Goal: Browse casually: Explore the website without a specific task or goal

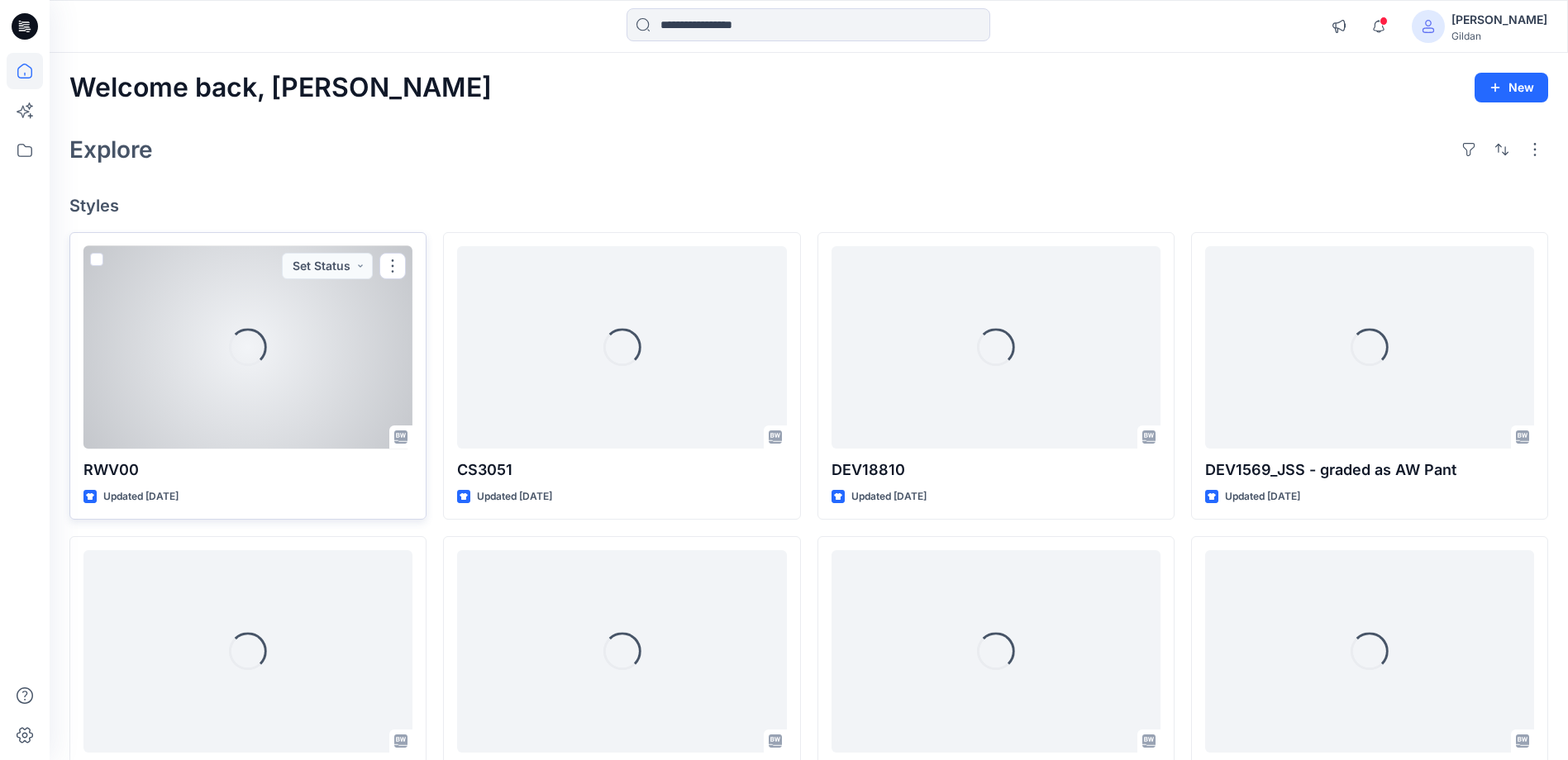
click at [271, 387] on div "Loading..." at bounding box center [248, 347] width 329 height 203
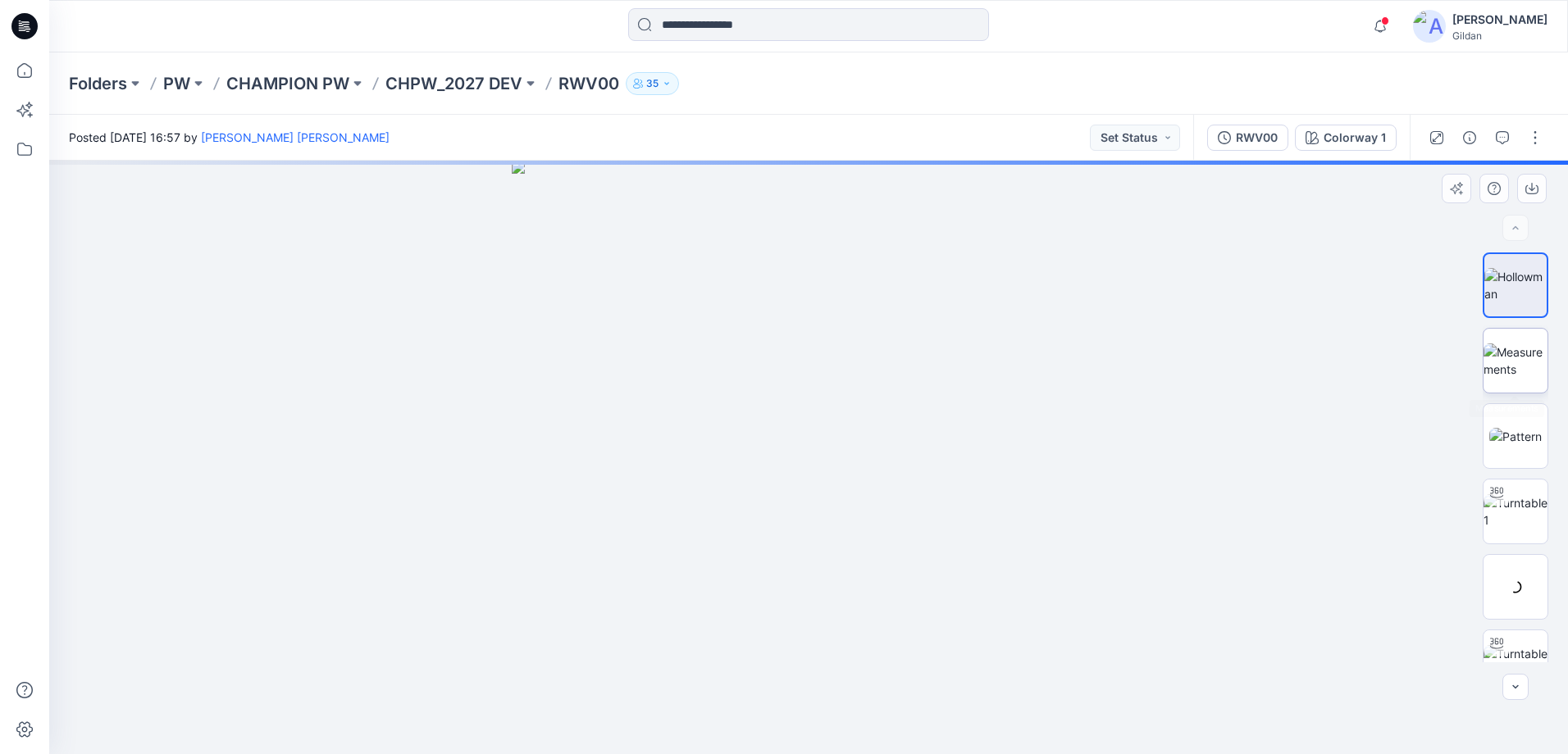
click at [1497, 344] on img at bounding box center [1515, 360] width 64 height 34
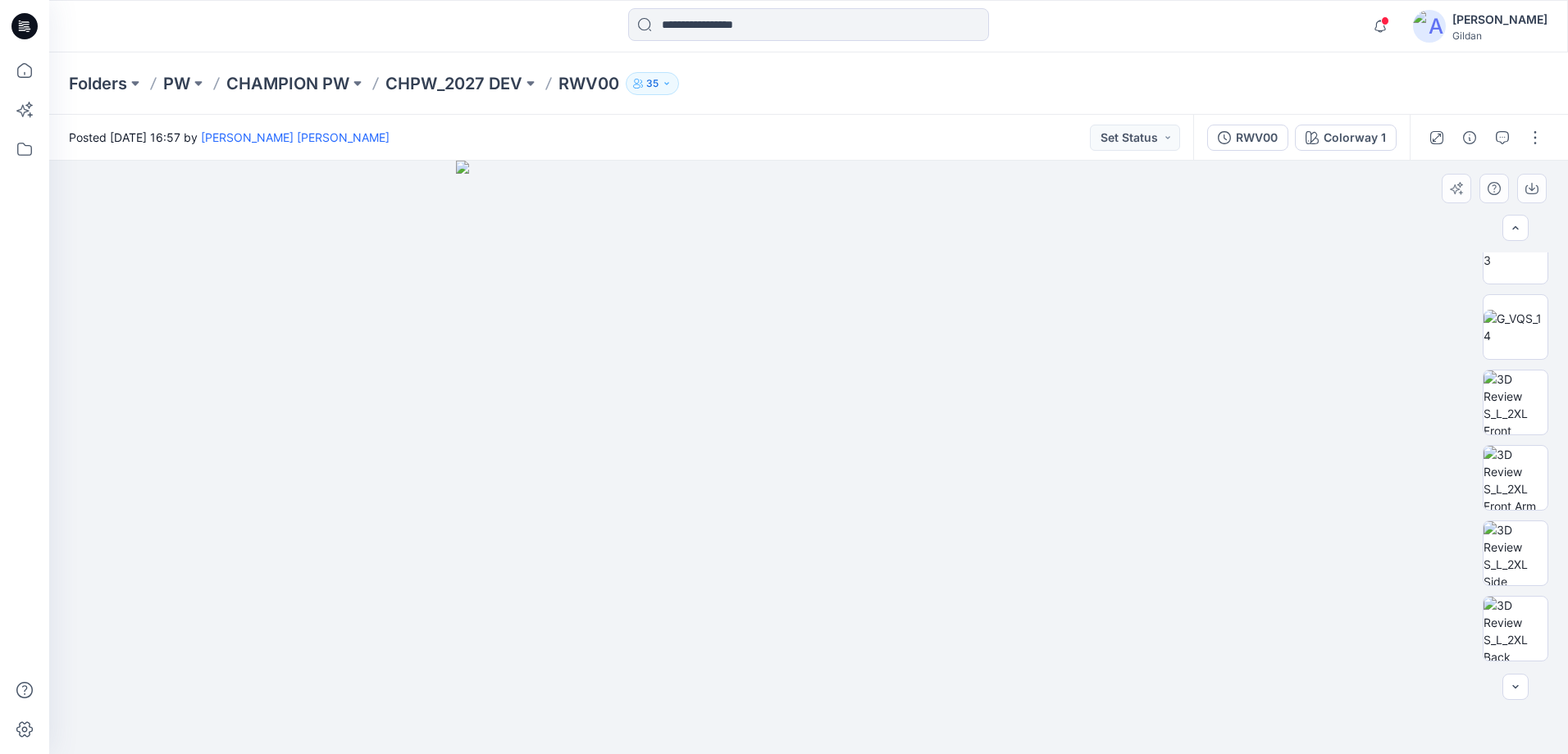
scroll to position [878, 0]
click at [1508, 387] on img at bounding box center [1515, 387] width 64 height 64
click at [1539, 186] on button "button" at bounding box center [1532, 189] width 30 height 30
click at [1520, 482] on img at bounding box center [1515, 478] width 64 height 64
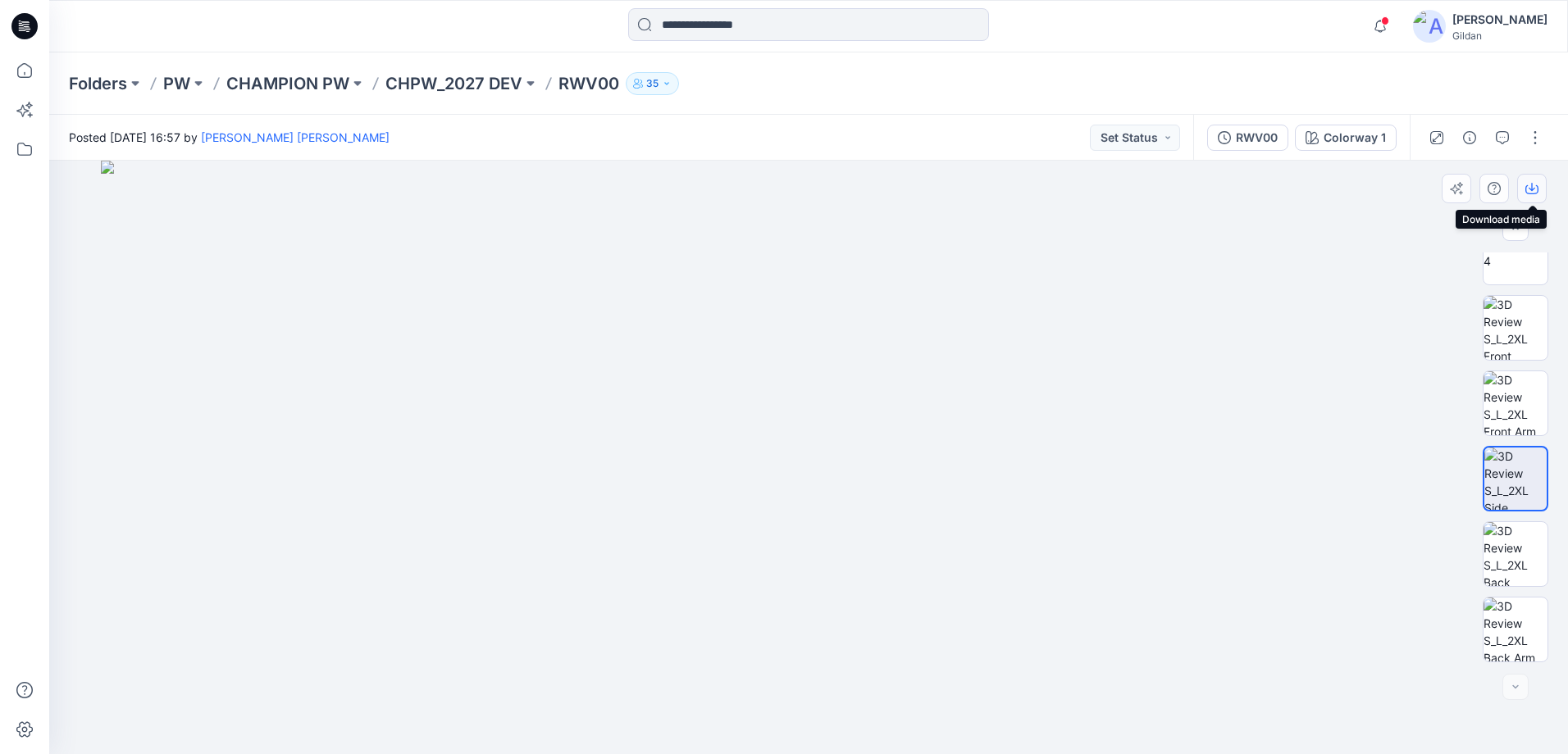
click at [1528, 194] on icon "button" at bounding box center [1531, 188] width 13 height 13
click at [1524, 557] on img at bounding box center [1515, 554] width 64 height 64
click at [1530, 190] on icon "button" at bounding box center [1531, 188] width 13 height 13
drag, startPoint x: 993, startPoint y: 131, endPoint x: 1151, endPoint y: 165, distance: 161.6
click at [993, 131] on div "Posted [DATE] 16:57 by [PERSON_NAME] [PERSON_NAME] Set Status" at bounding box center [620, 137] width 1144 height 45
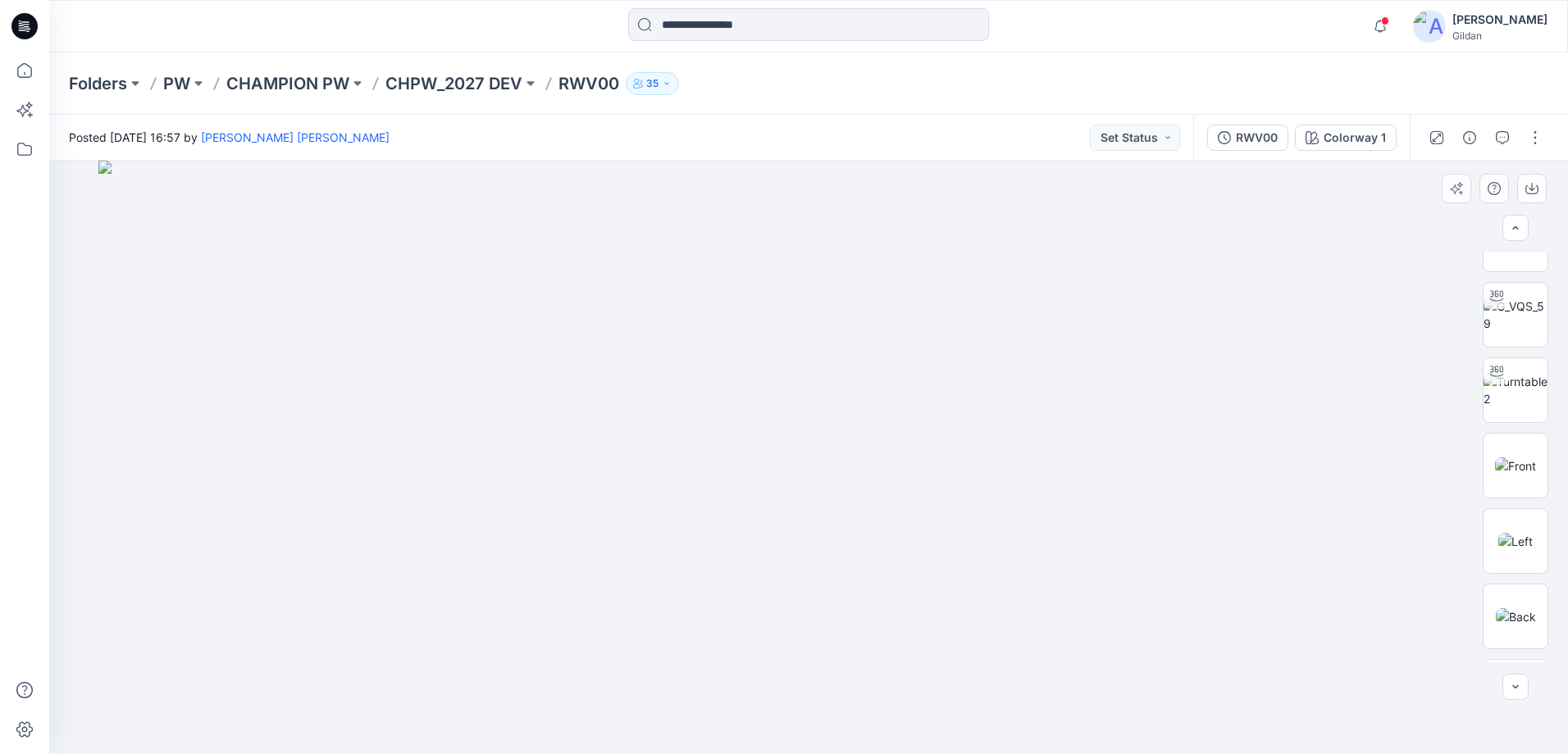
scroll to position [269, 0]
click at [1513, 477] on img at bounding box center [1515, 469] width 41 height 17
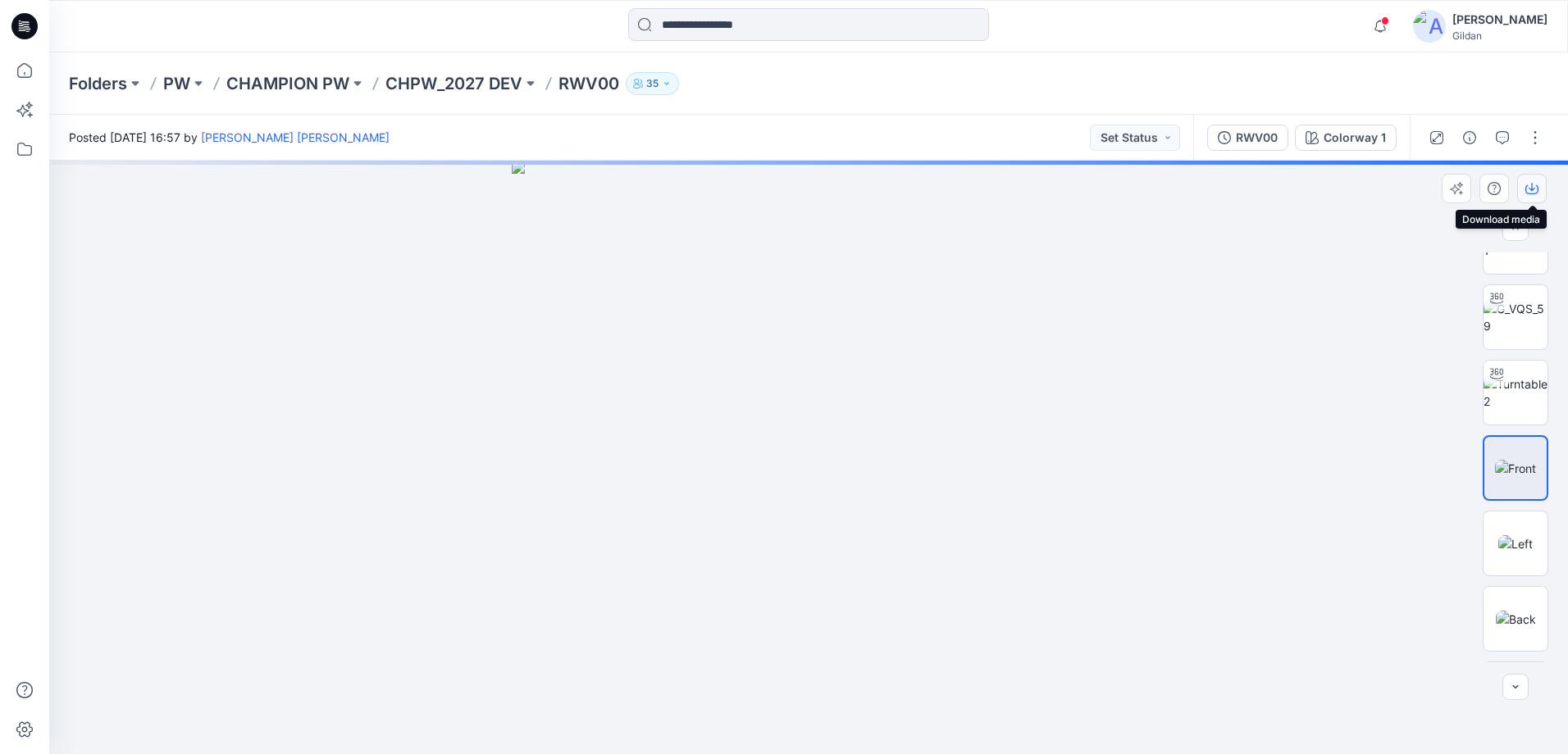
click at [1534, 189] on icon "button" at bounding box center [1531, 186] width 6 height 8
click at [1516, 550] on img at bounding box center [1515, 544] width 34 height 17
click at [1536, 193] on icon "button" at bounding box center [1531, 190] width 13 height 9
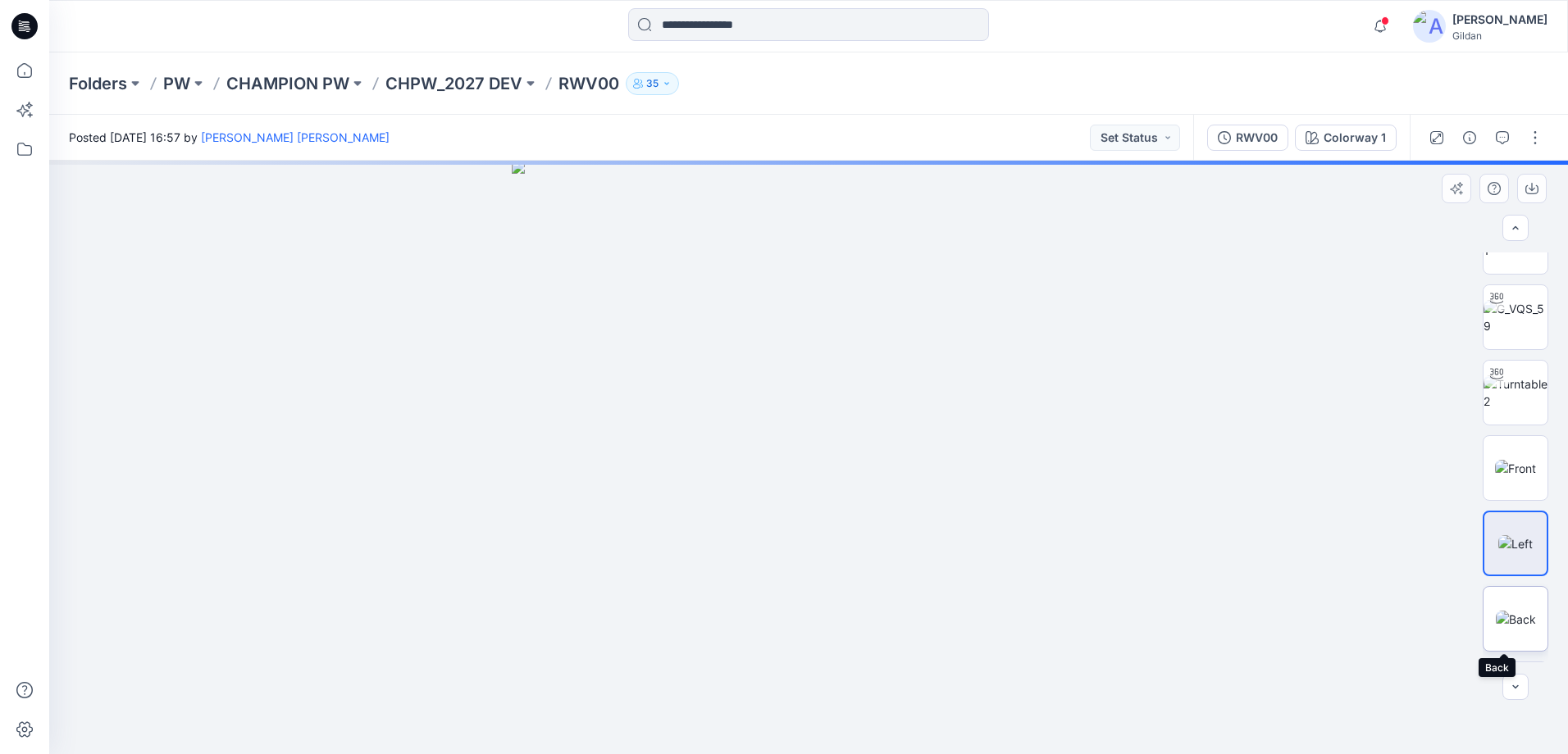
click at [1517, 616] on img at bounding box center [1516, 619] width 40 height 17
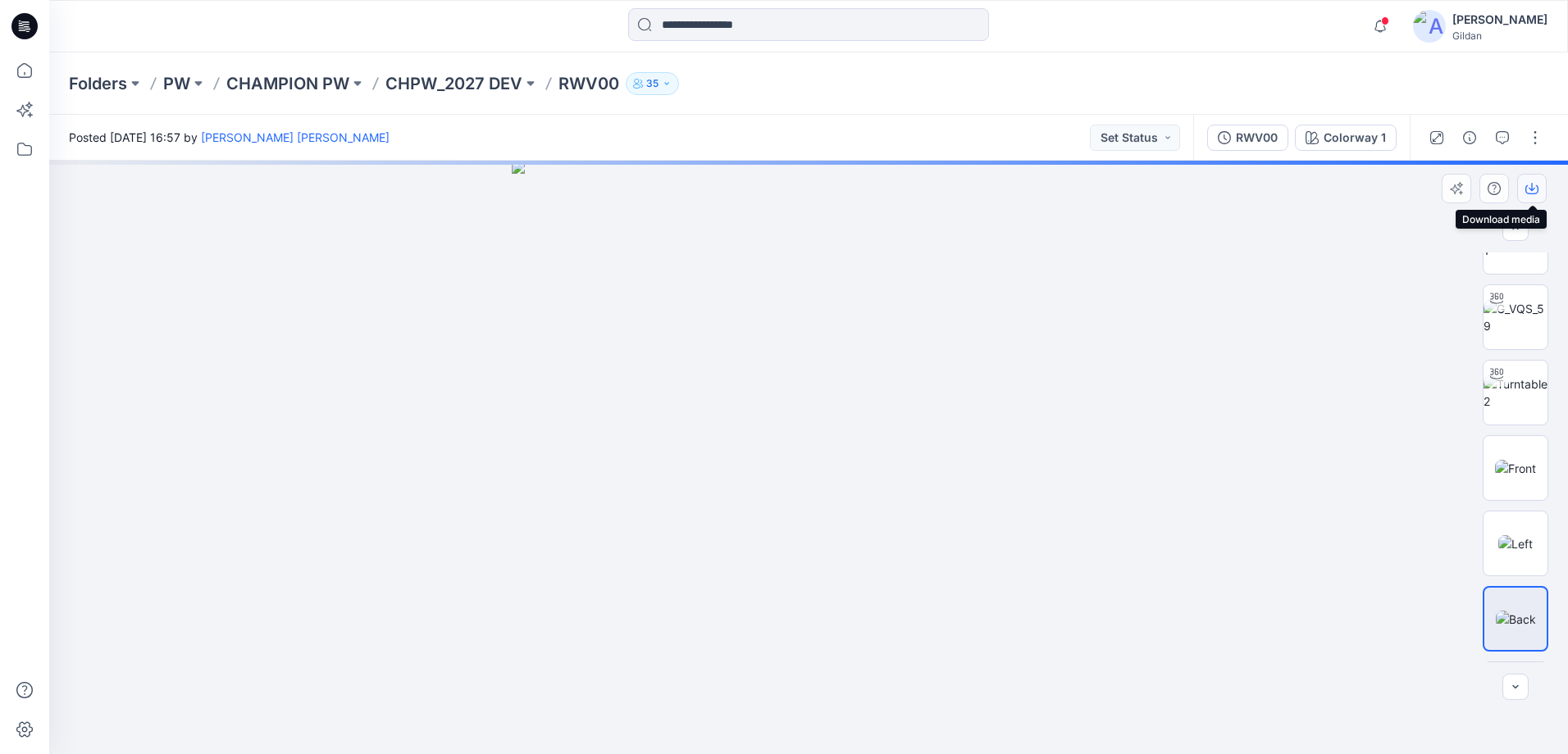
click at [1537, 192] on icon "button" at bounding box center [1531, 190] width 13 height 9
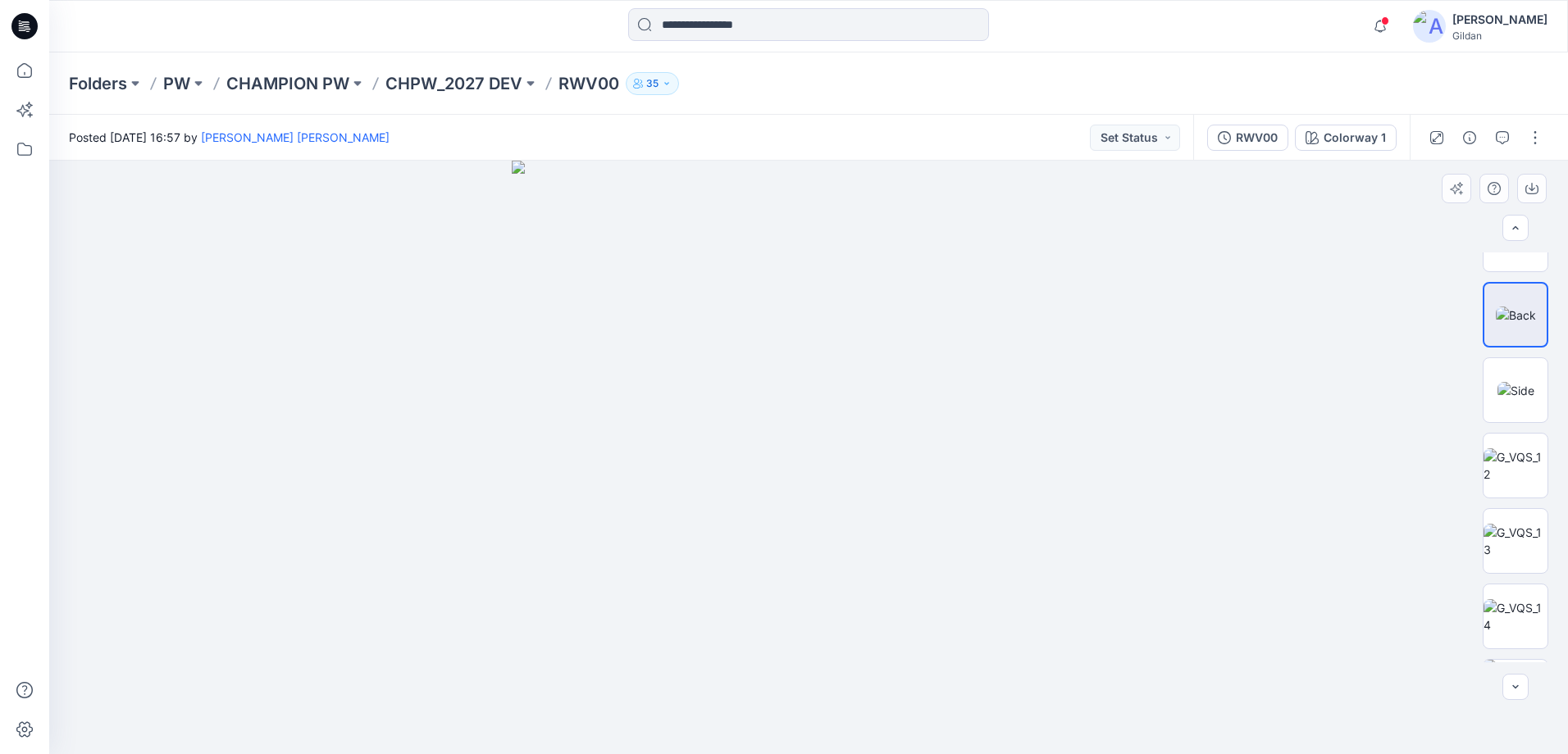
scroll to position [580, 0]
click at [1515, 450] on img at bounding box center [1515, 459] width 64 height 34
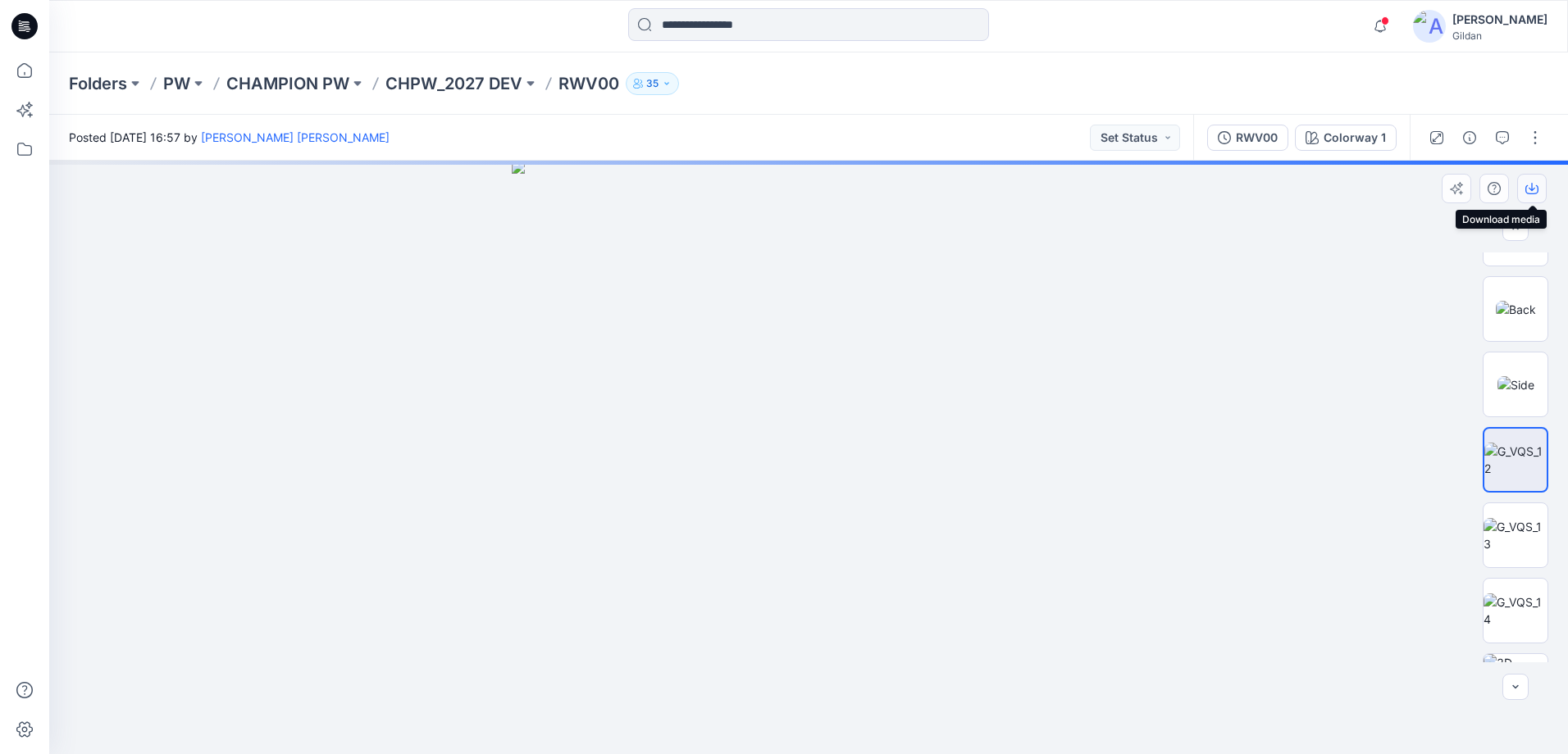
click at [1529, 190] on icon "button" at bounding box center [1531, 188] width 13 height 13
click at [1518, 527] on img at bounding box center [1515, 534] width 64 height 34
click at [1533, 183] on icon "button" at bounding box center [1531, 188] width 13 height 13
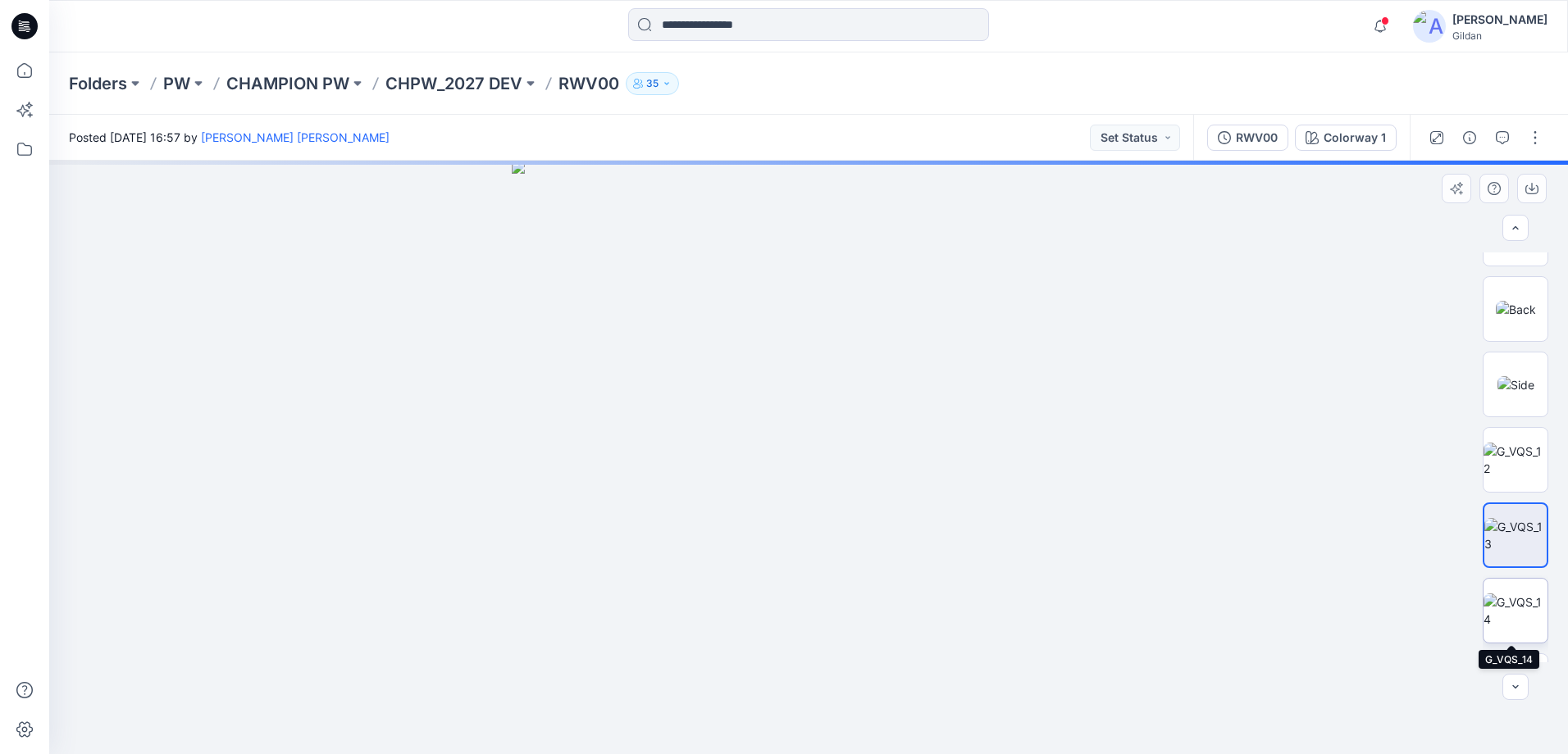
click at [1512, 604] on img at bounding box center [1515, 610] width 64 height 34
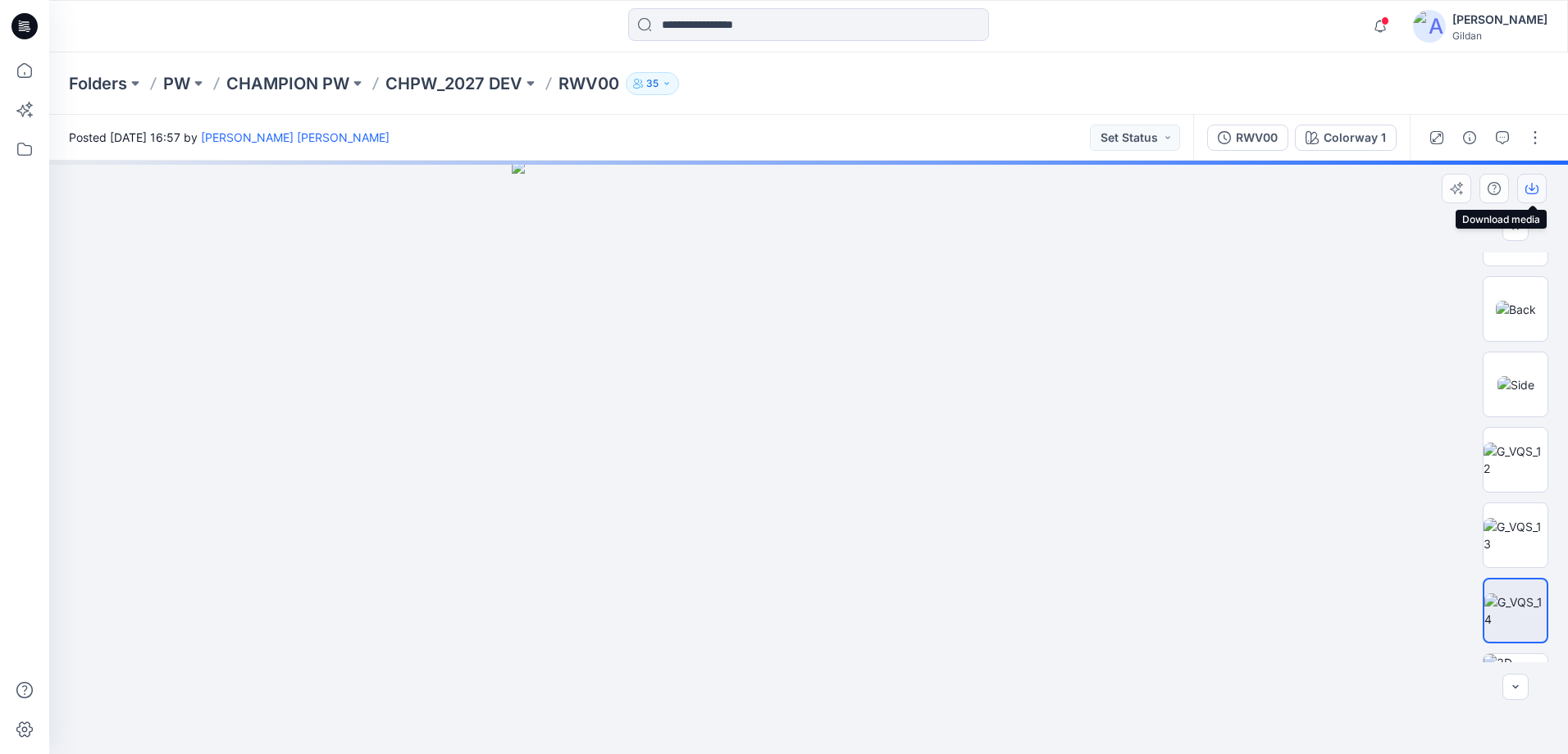
click at [1533, 185] on icon "button" at bounding box center [1531, 188] width 13 height 13
